Goal: Task Accomplishment & Management: Complete application form

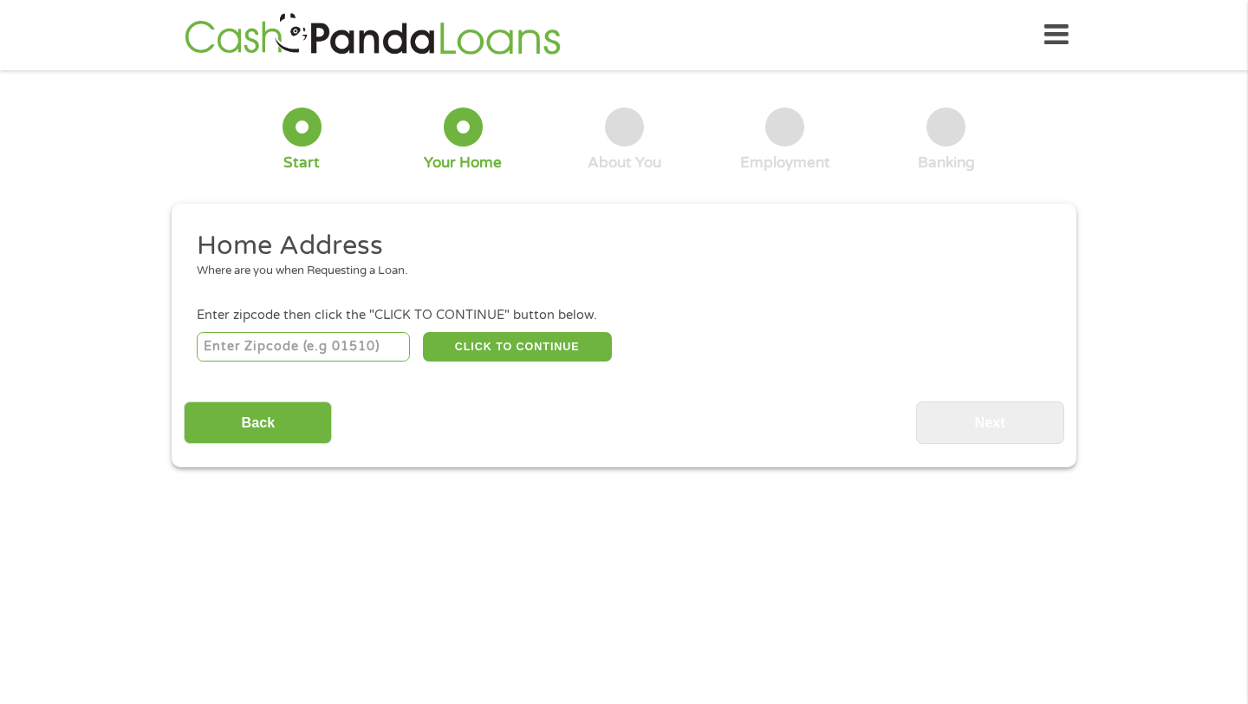
click at [968, 443] on div "This field is hidden when viewing the form gclid CjwKCAjw2brFBhBOEiwAVJX5GFe_Xa…" at bounding box center [624, 336] width 905 height 264
click at [318, 349] on input "number" at bounding box center [304, 346] width 214 height 29
type input "91706"
click at [502, 354] on button "CLICK TO CONTINUE" at bounding box center [517, 346] width 189 height 29
type input "91706"
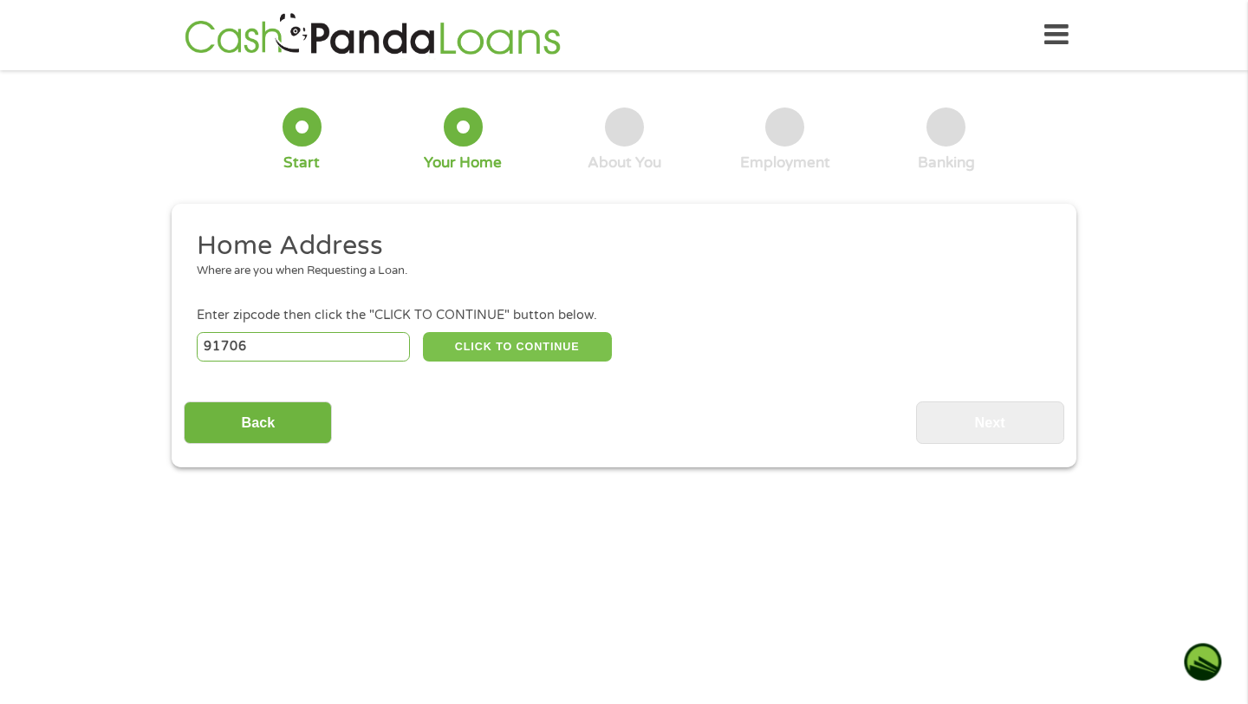
type input "[PERSON_NAME][GEOGRAPHIC_DATA]"
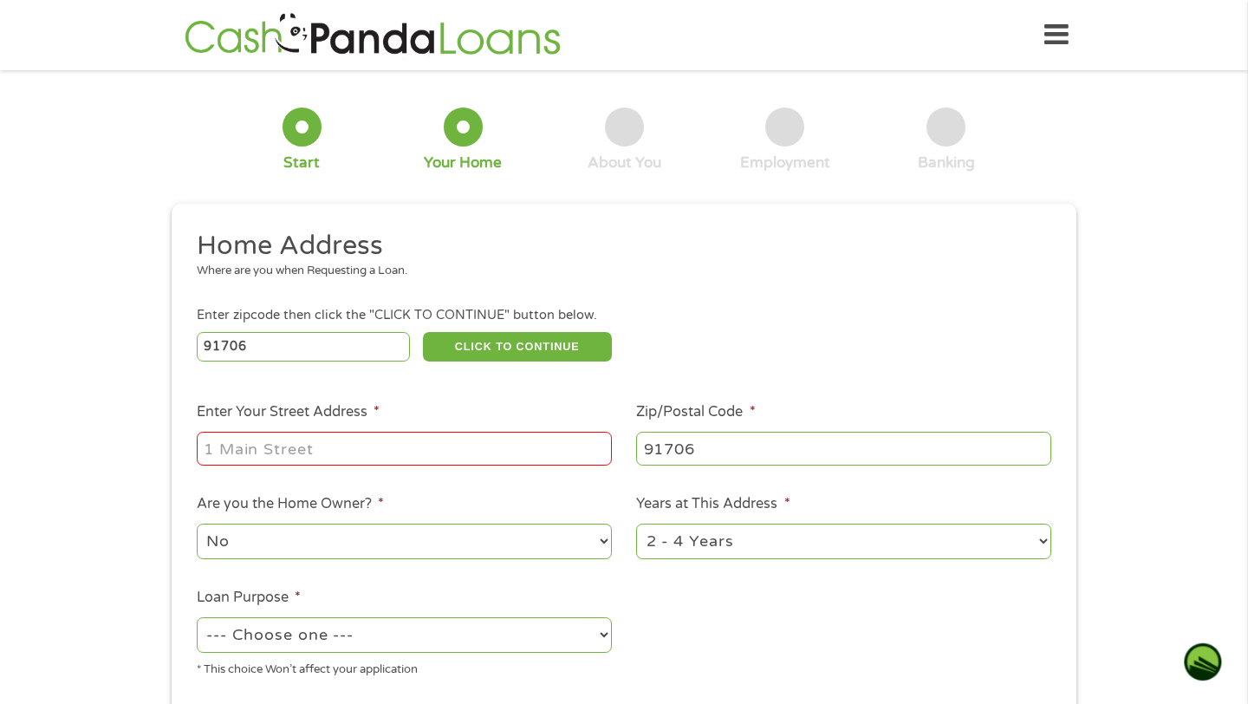
click at [360, 456] on input "Enter Your Street Address *" at bounding box center [404, 448] width 415 height 33
type input "[STREET_ADDRESS]"
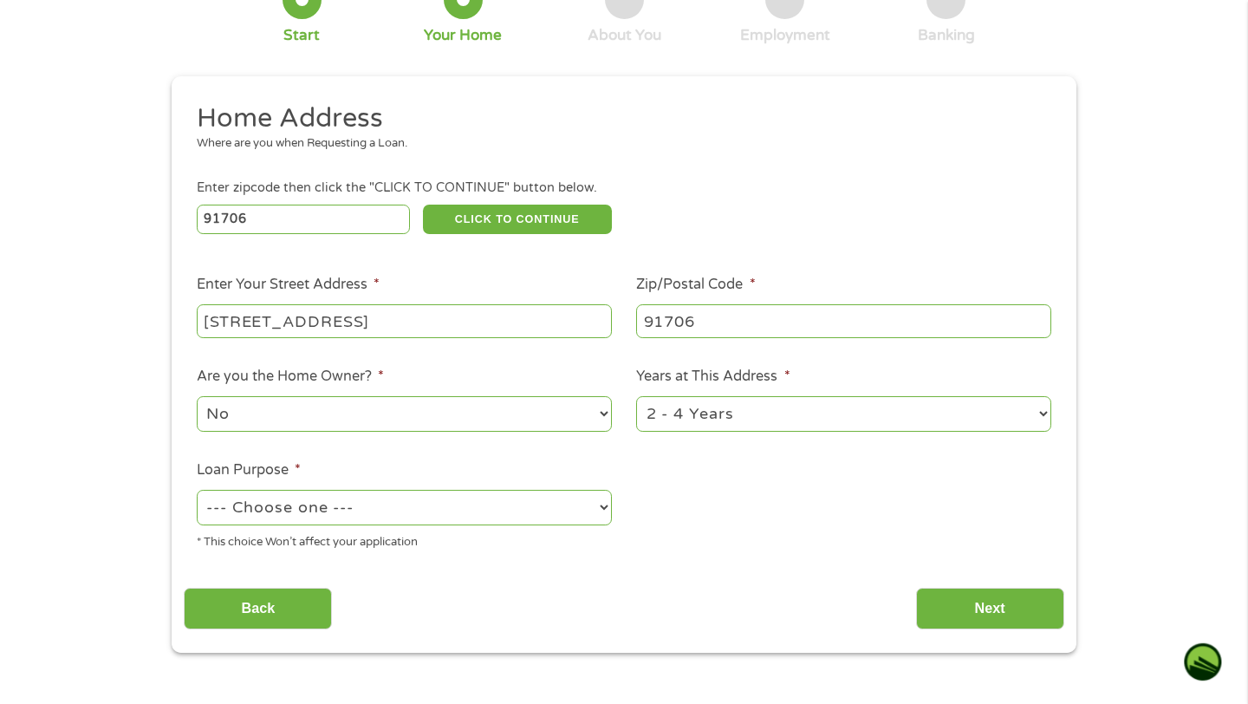
scroll to position [137, 0]
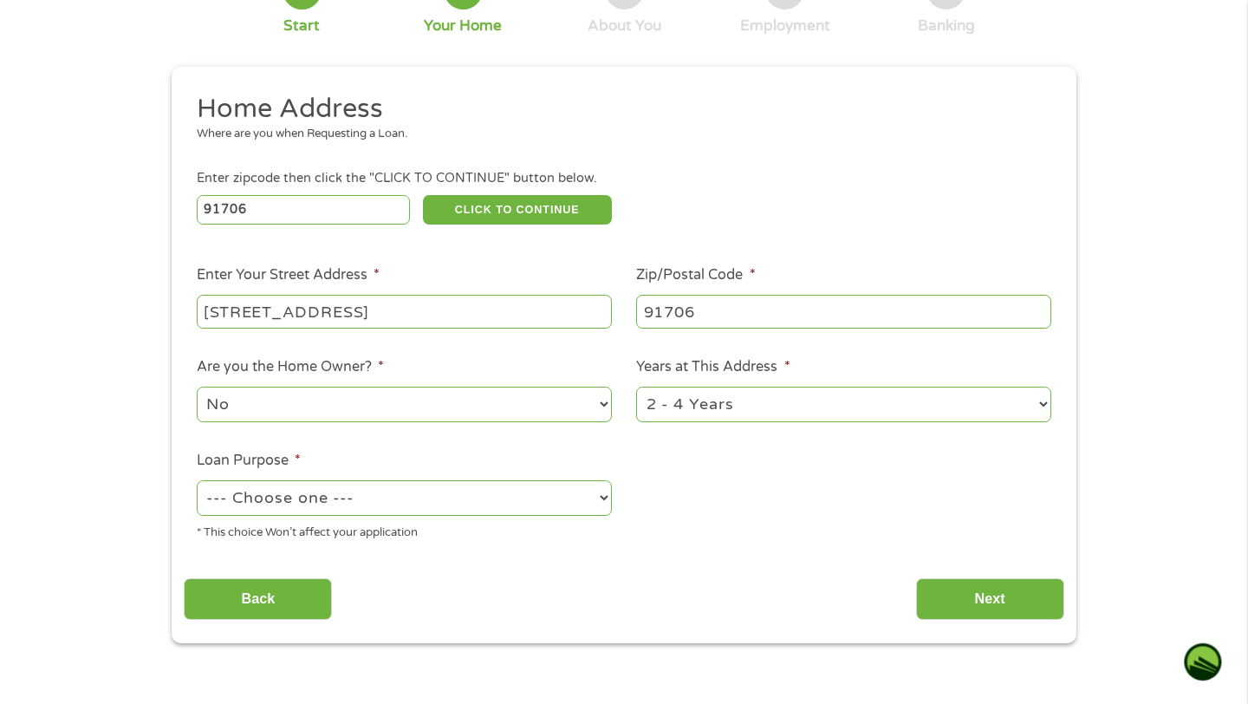
click at [564, 505] on select "--- Choose one --- Pay Bills Debt Consolidation Home Improvement Major Purchase…" at bounding box center [404, 498] width 415 height 36
select select "other"
click at [948, 596] on input "Next" at bounding box center [990, 599] width 148 height 42
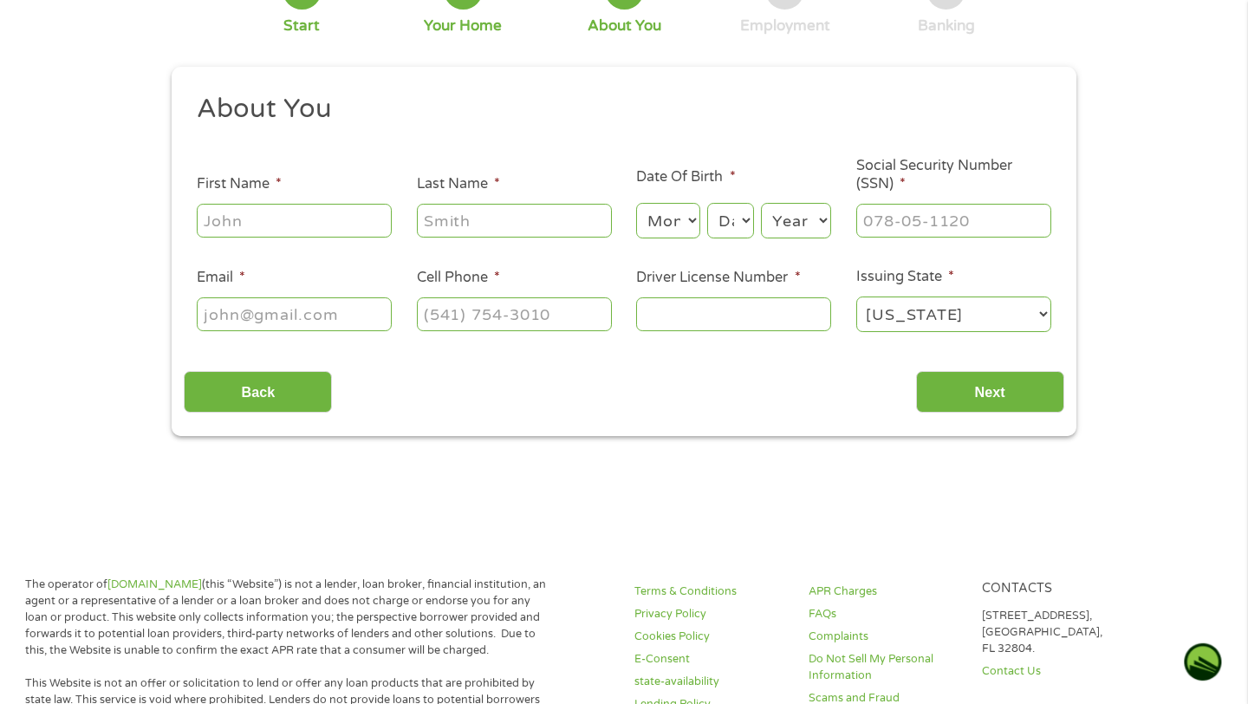
scroll to position [0, 0]
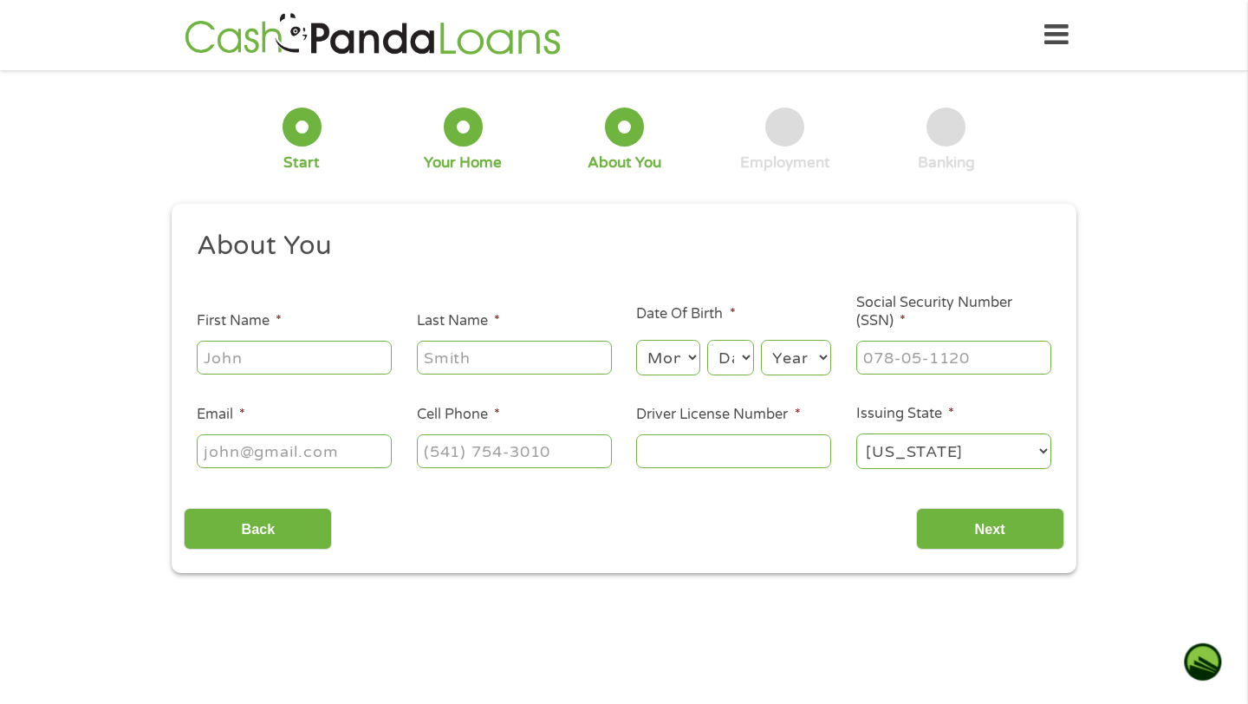
click at [325, 357] on input "First Name *" at bounding box center [294, 357] width 195 height 33
click at [266, 365] on input "First Name *" at bounding box center [294, 357] width 195 height 33
type input "[GEOGRAPHIC_DATA]"
type input "[PERSON_NAME]"
type input "[PHONE_NUMBER]"
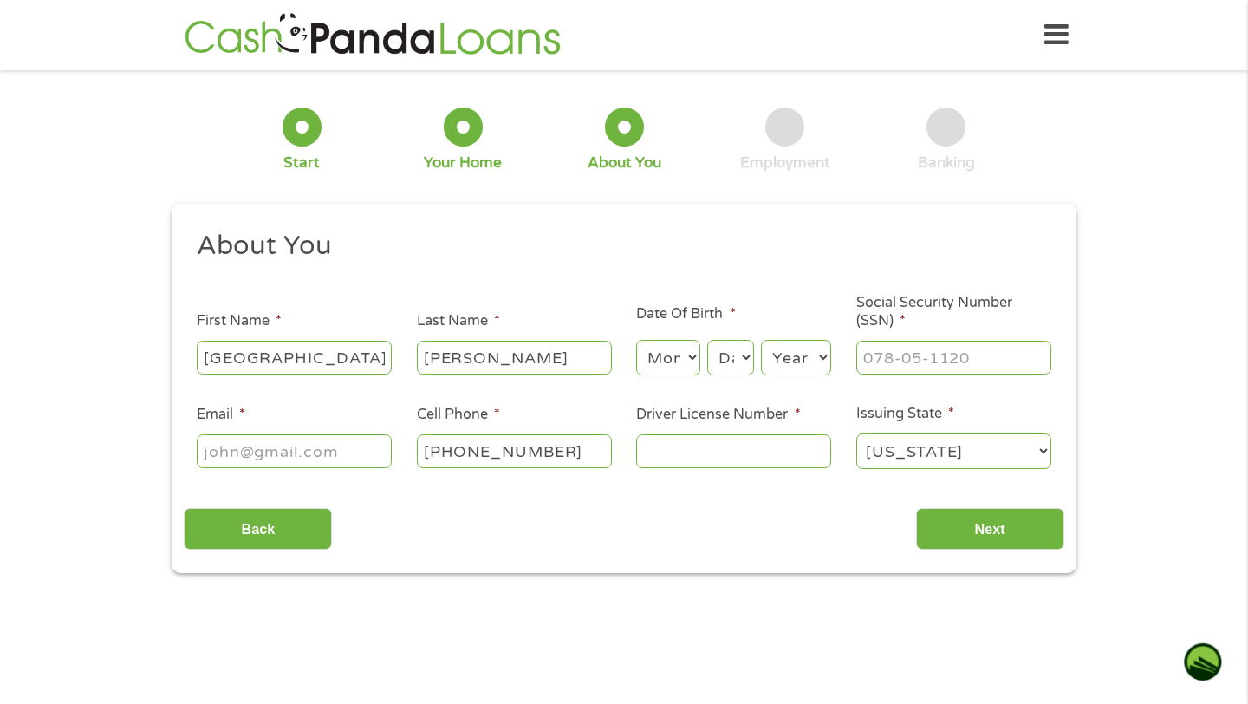
click at [312, 453] on input "Email *" at bounding box center [294, 450] width 195 height 33
type input "[EMAIL_ADDRESS][DOMAIN_NAME]"
click at [669, 356] on select "Month 1 2 3 4 5 6 7 8 9 10 11 12" at bounding box center [667, 358] width 63 height 36
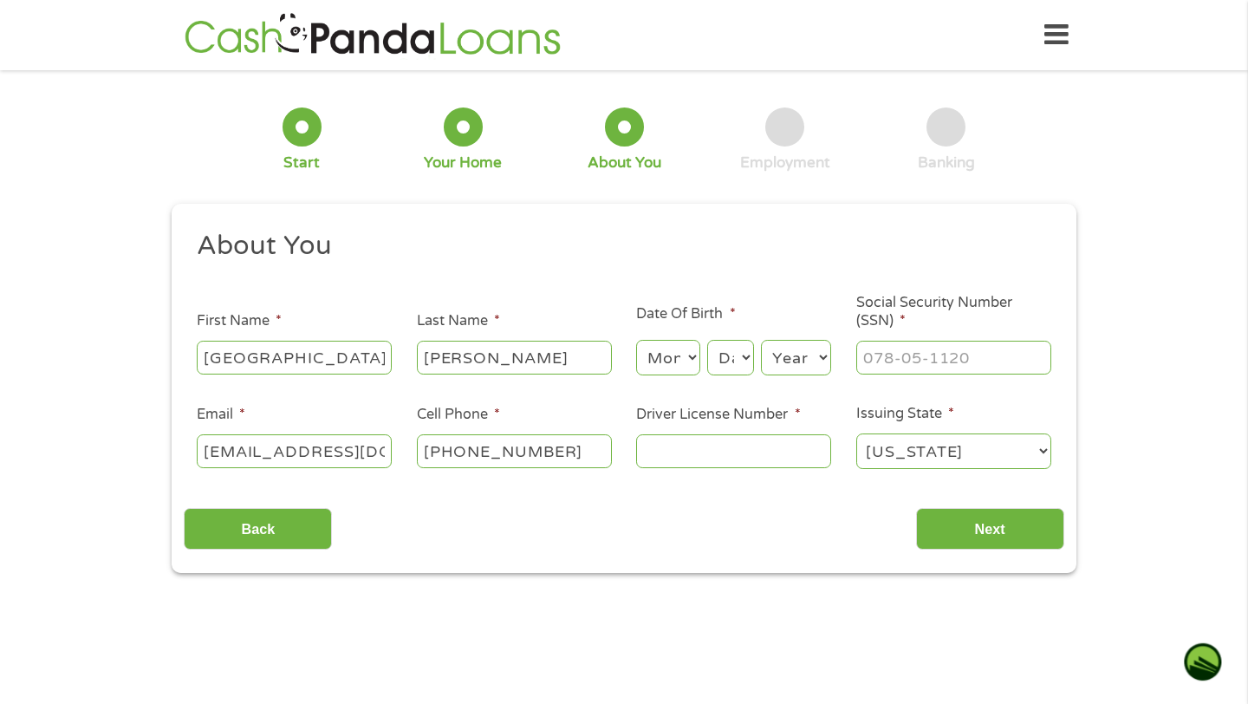
select select "1"
click at [733, 364] on select "Day 1 2 3 4 5 6 7 8 9 10 11 12 13 14 15 16 17 18 19 20 21 22 23 24 25 26 27 28 …" at bounding box center [730, 358] width 47 height 36
select select "16"
click at [809, 362] on select "Year [DATE] 2006 2005 2004 2003 2002 2001 2000 1999 1998 1997 1996 1995 1994 19…" at bounding box center [796, 358] width 70 height 36
select select "2002"
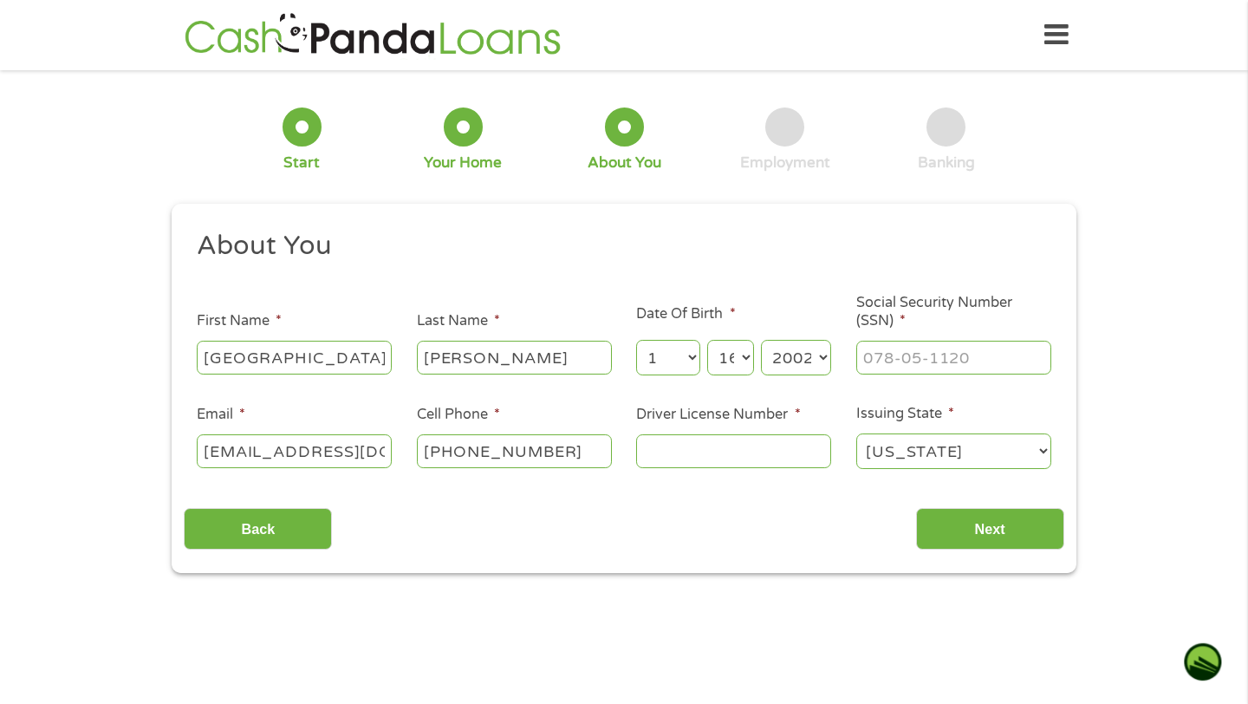
click at [724, 449] on input "Driver License Number *" at bounding box center [733, 450] width 195 height 33
type input "Y8784"
